Goal: Task Accomplishment & Management: Use online tool/utility

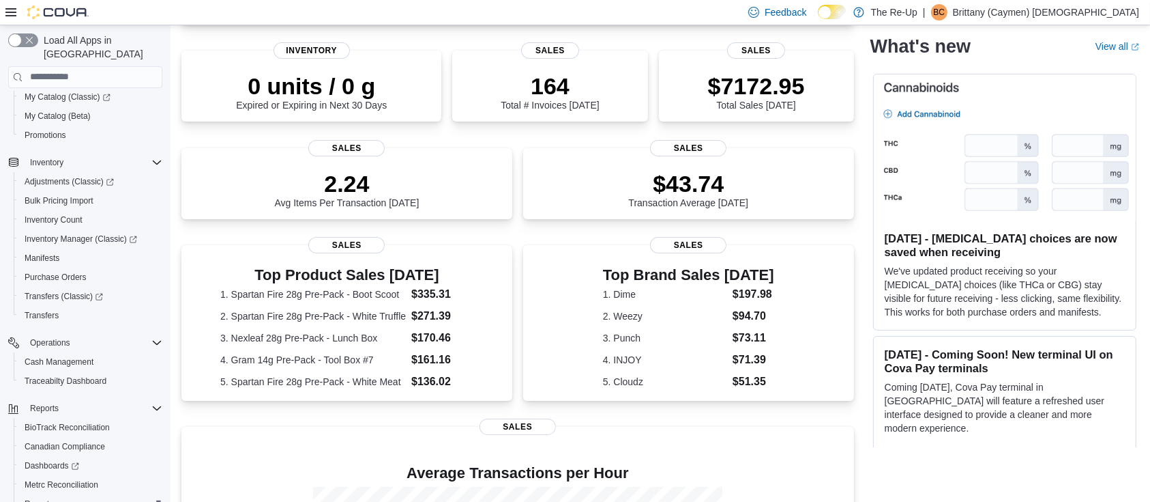
scroll to position [227, 0]
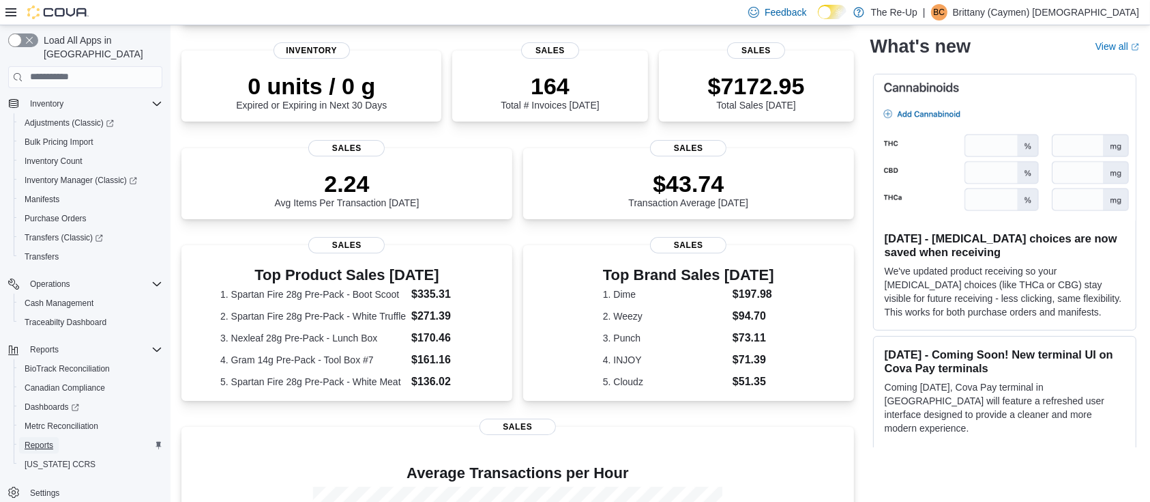
click at [35, 439] on span "Reports" at bounding box center [39, 444] width 29 height 11
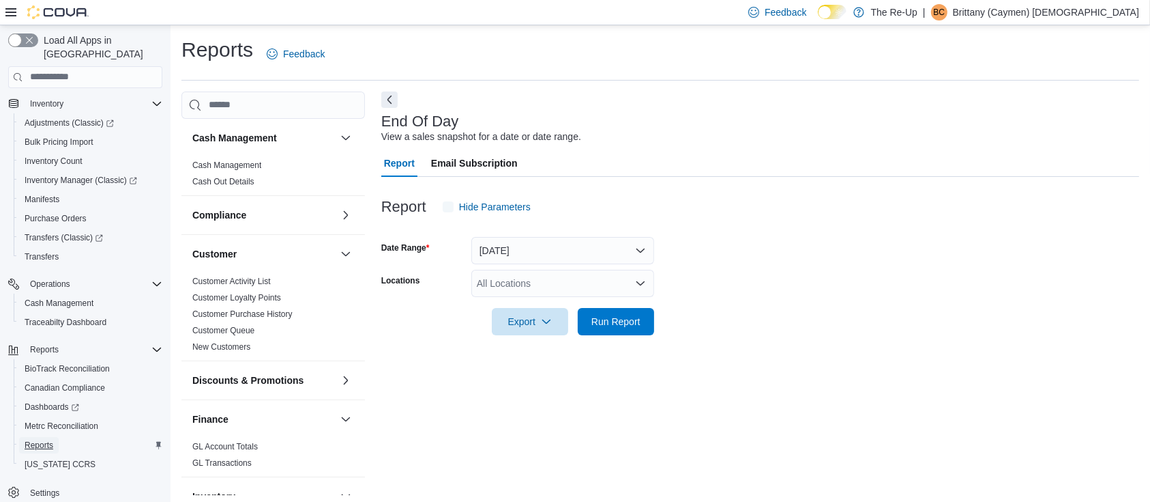
scroll to position [4, 0]
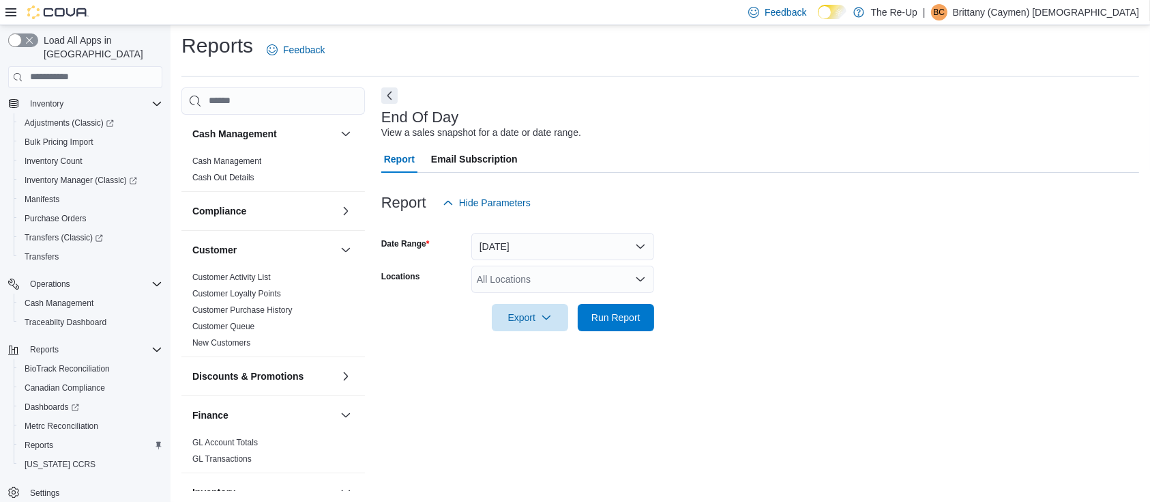
click at [533, 280] on div "All Locations" at bounding box center [563, 278] width 183 height 27
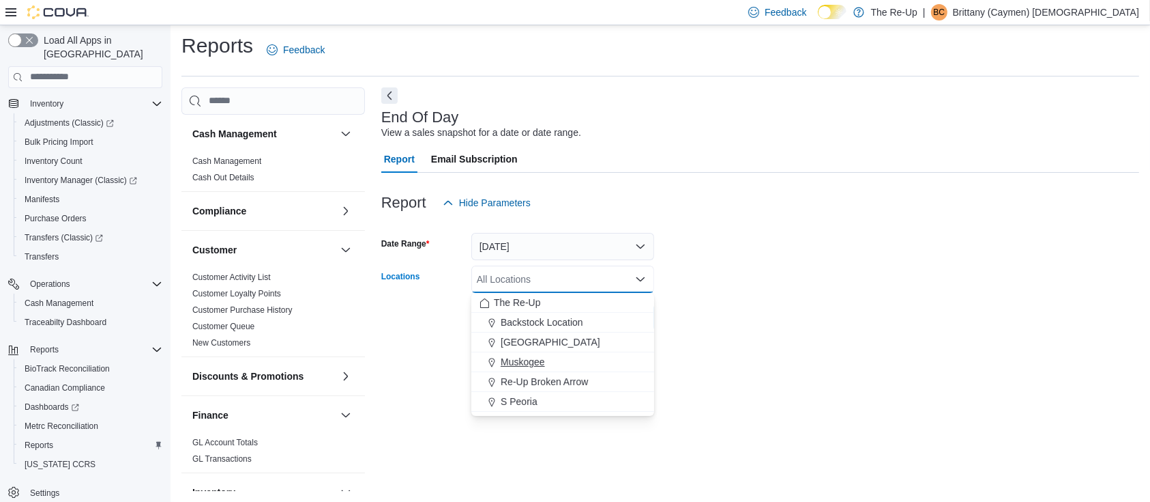
click at [518, 360] on span "Muskogee" at bounding box center [523, 362] width 44 height 14
click at [740, 310] on form "Date Range [DATE] Locations [GEOGRAPHIC_DATA] Combo box. Selected. [GEOGRAPHIC_…" at bounding box center [760, 273] width 758 height 115
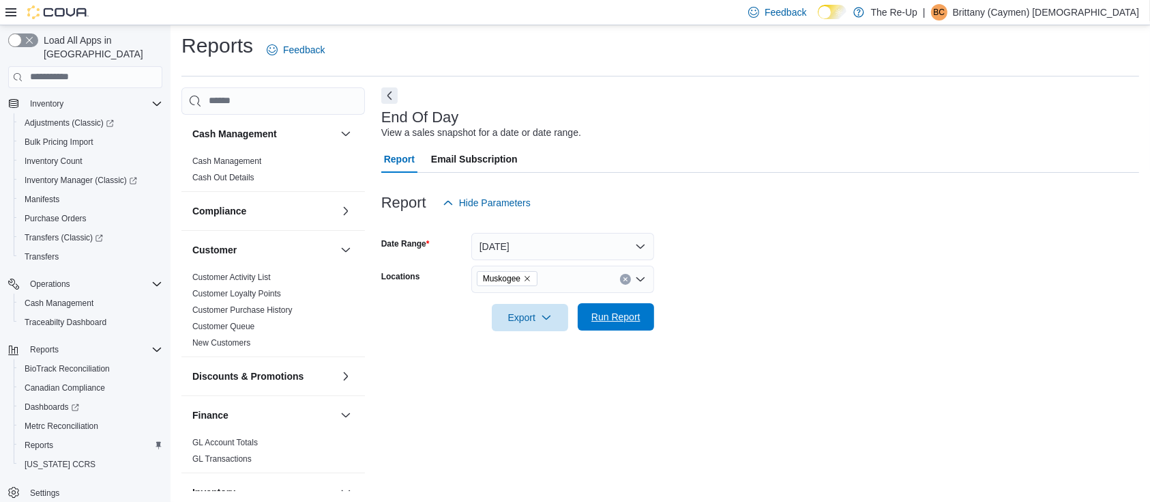
click at [605, 317] on span "Run Report" at bounding box center [616, 317] width 49 height 14
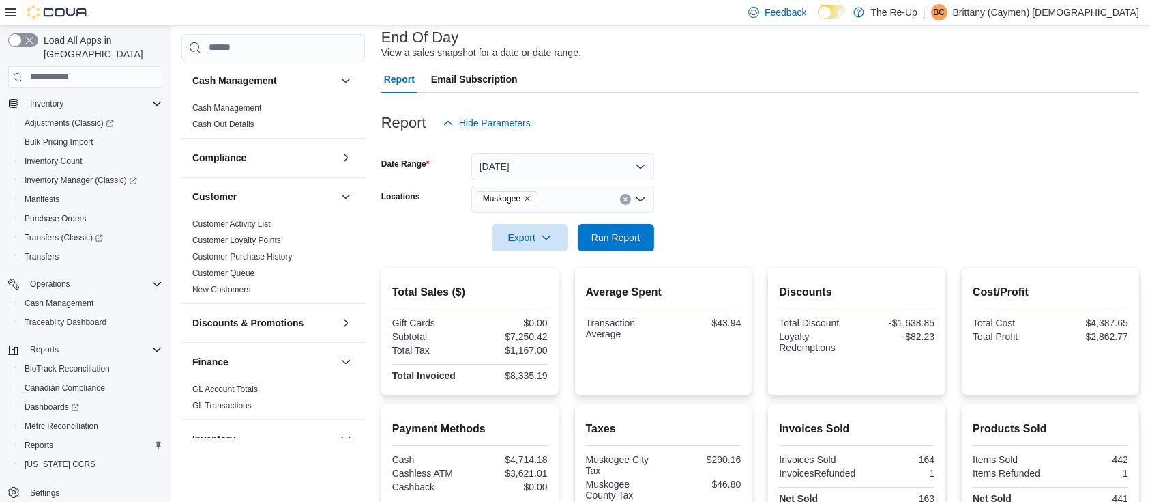
scroll to position [55, 0]
